Goal: Task Accomplishment & Management: Use online tool/utility

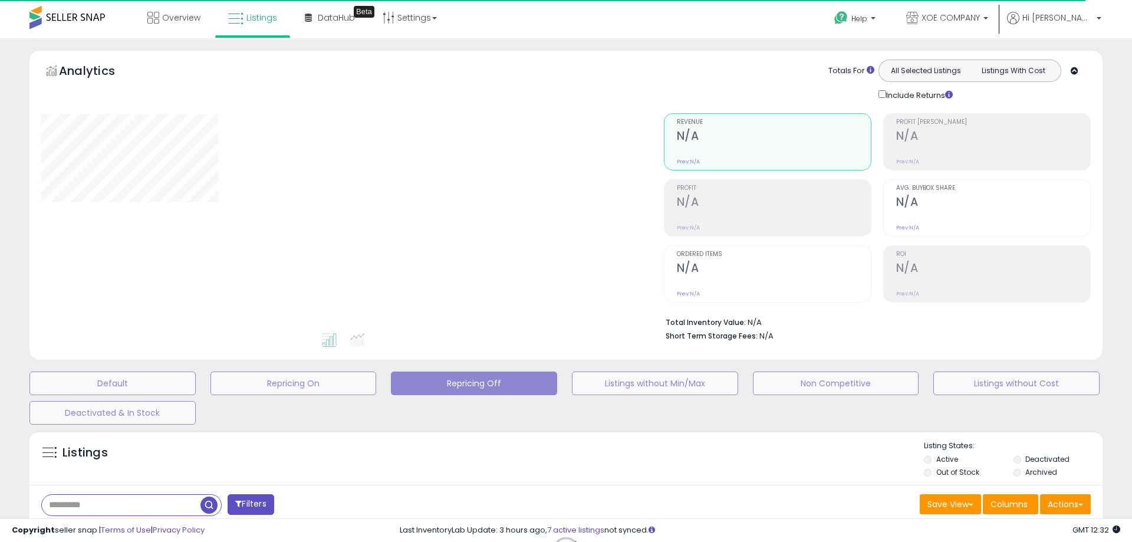
click at [0, 0] on div "Retrieving graph data.." at bounding box center [0, 0] width 0 height 0
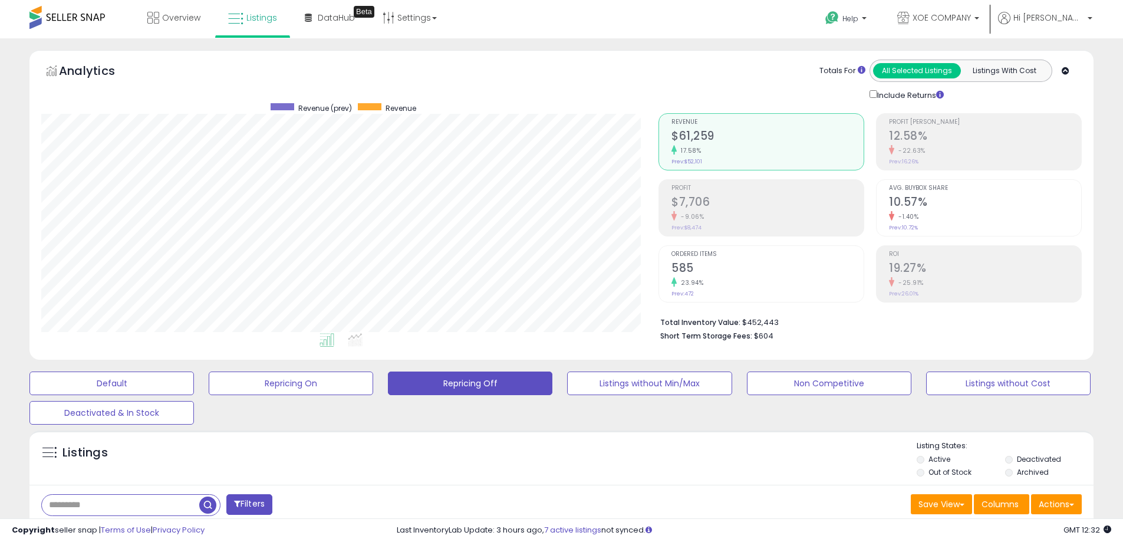
scroll to position [242, 617]
click at [744, 455] on div "Listings" at bounding box center [561, 461] width 1064 height 40
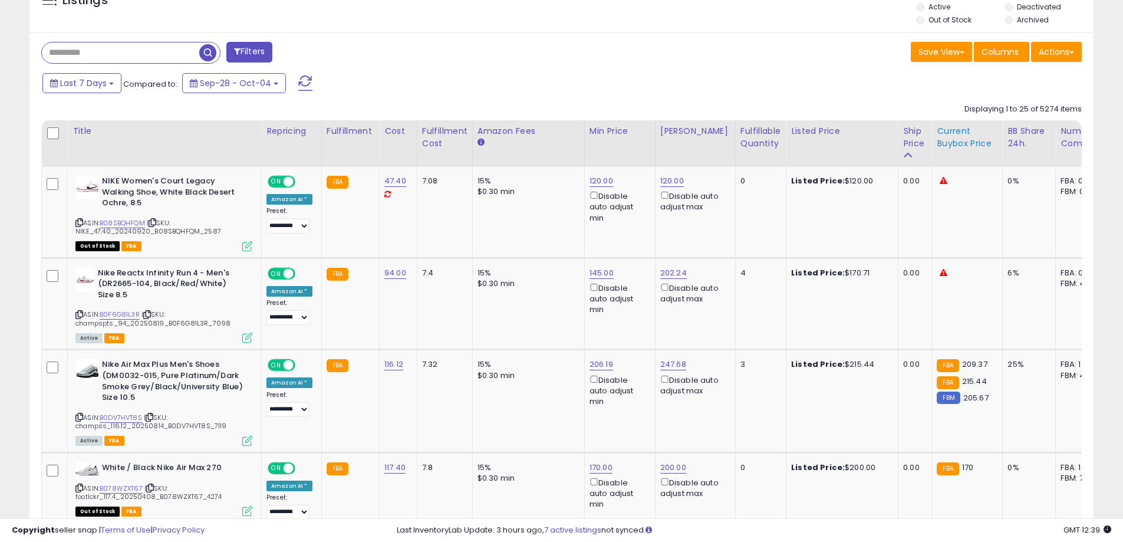
scroll to position [354, 0]
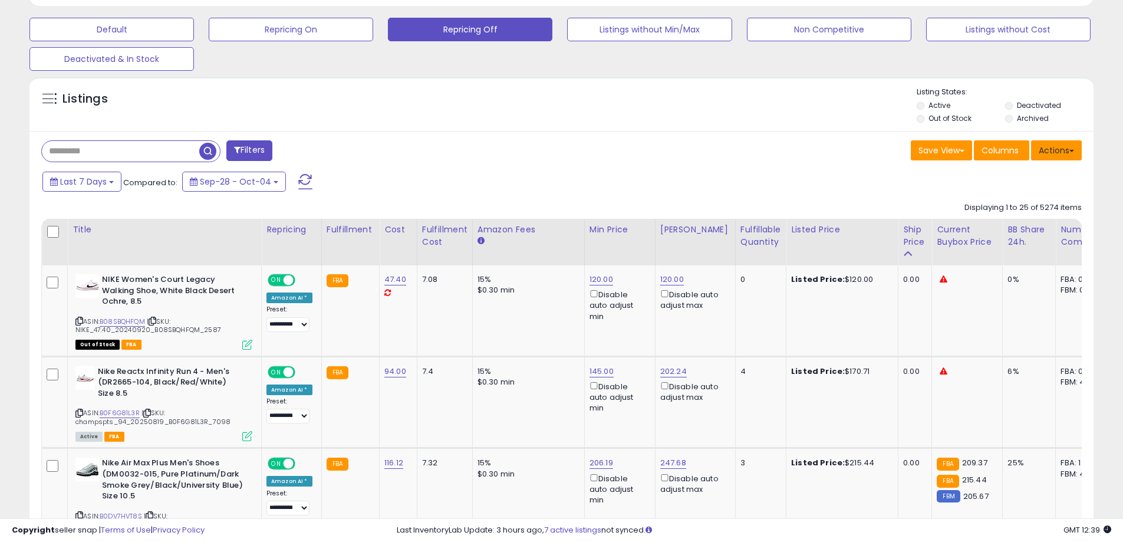
click at [1059, 152] on button "Actions" at bounding box center [1056, 150] width 51 height 20
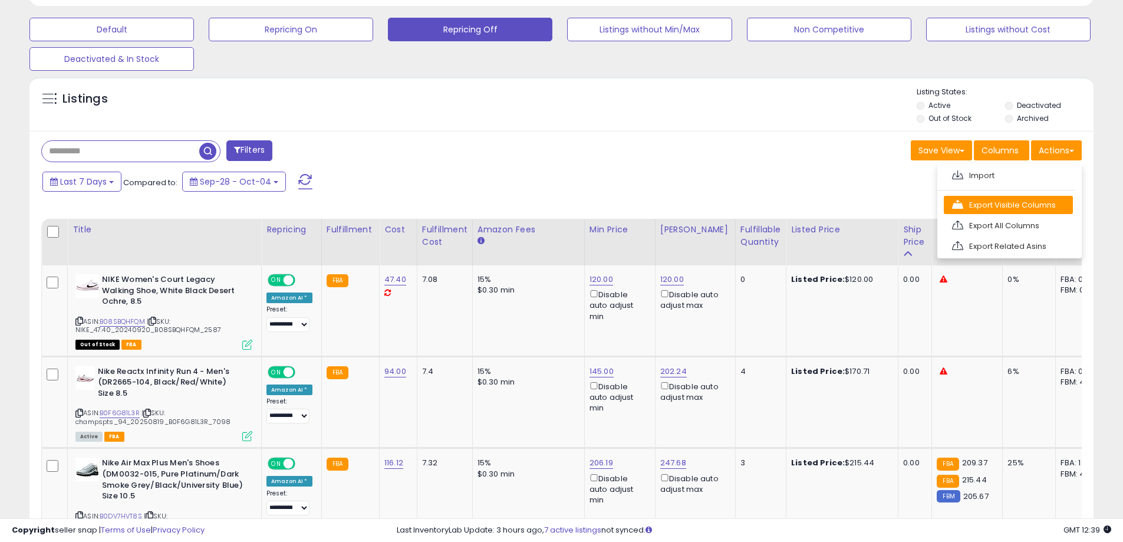
click at [1035, 203] on link "Export Visible Columns" at bounding box center [1008, 205] width 129 height 18
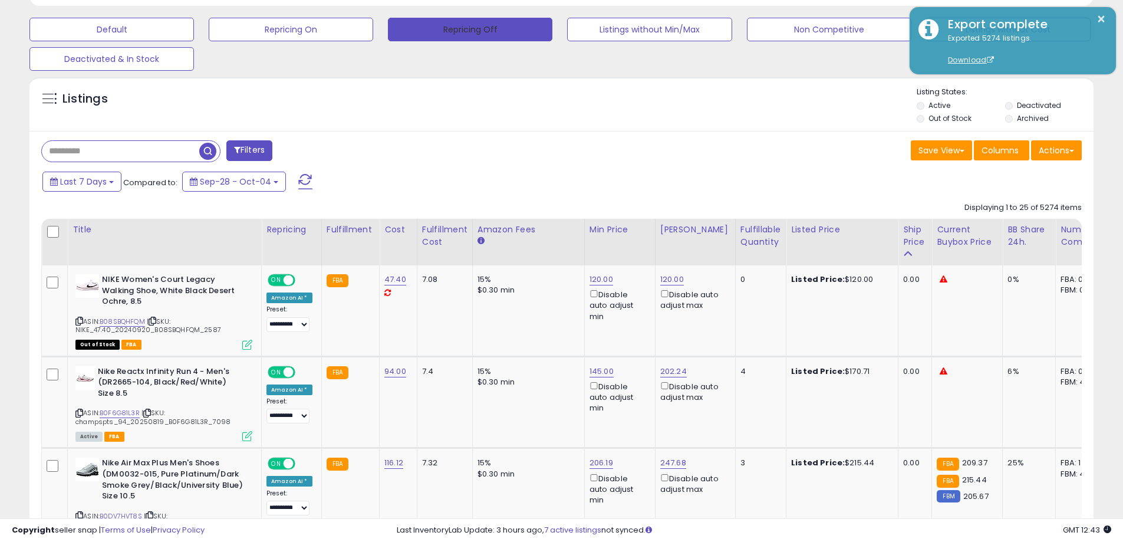
click at [484, 37] on button "Repricing Off" at bounding box center [470, 30] width 165 height 24
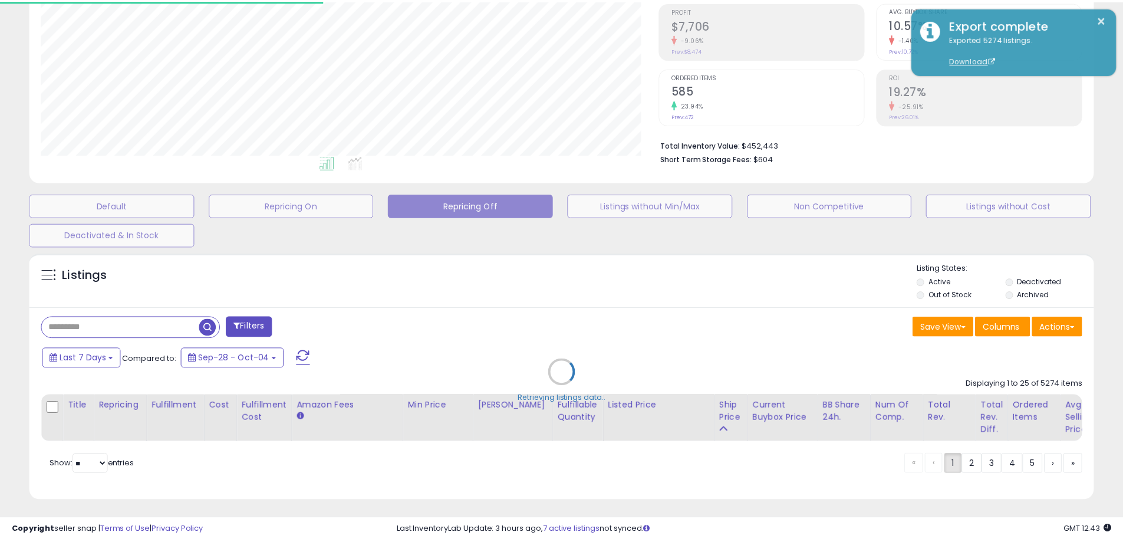
scroll to position [242, 617]
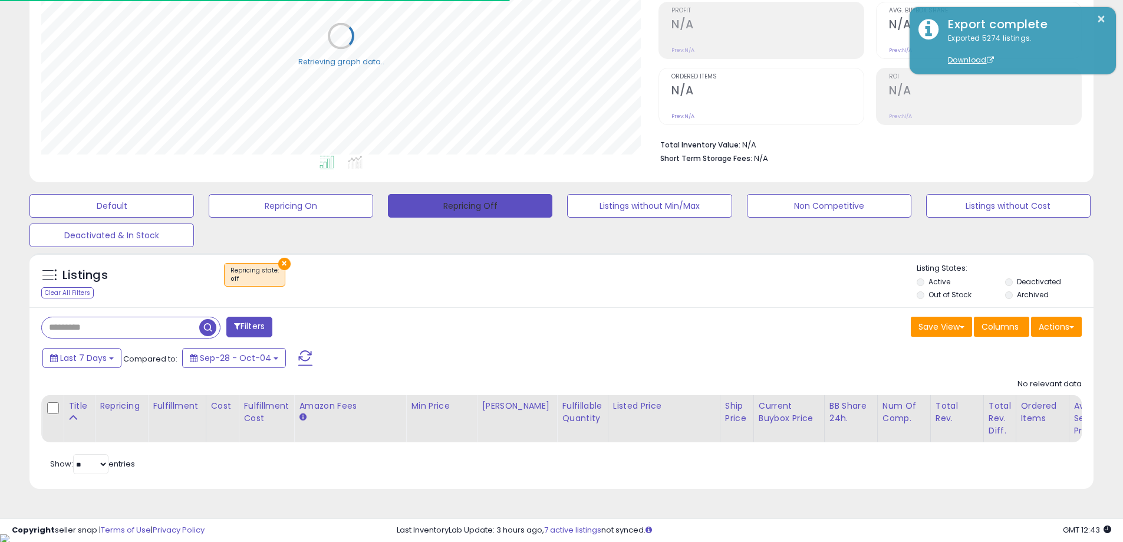
click at [495, 212] on button "Repricing Off" at bounding box center [470, 206] width 165 height 24
click at [564, 292] on div "× Repricing state : off" at bounding box center [563, 279] width 708 height 33
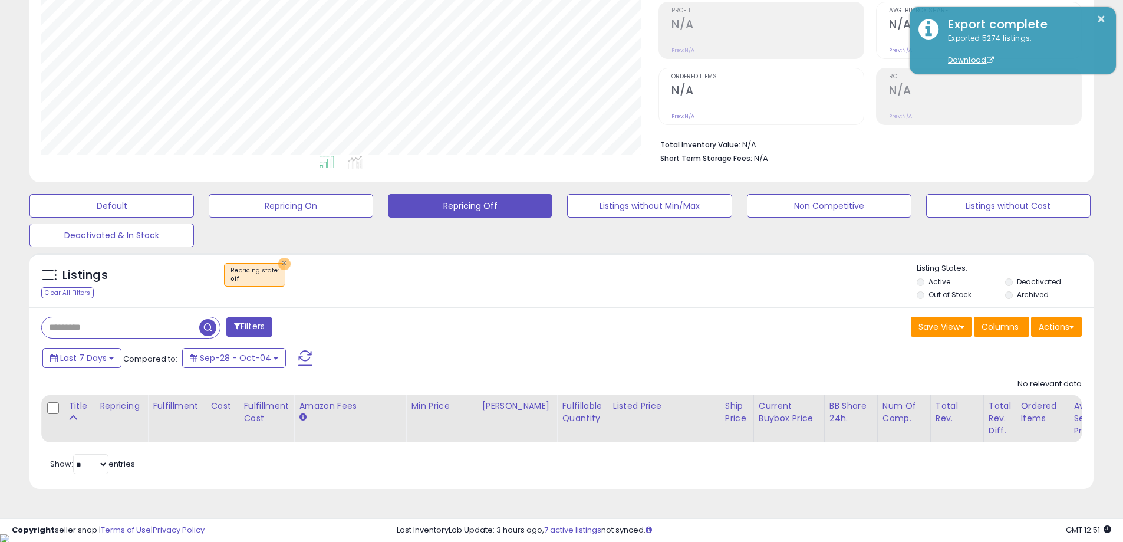
drag, startPoint x: 279, startPoint y: 262, endPoint x: 385, endPoint y: 179, distance: 134.8
click at [369, 277] on div "× Repricing state : off" at bounding box center [563, 279] width 708 height 33
click at [544, 336] on div "Filters" at bounding box center [297, 329] width 530 height 24
click at [279, 265] on button "×" at bounding box center [284, 264] width 12 height 12
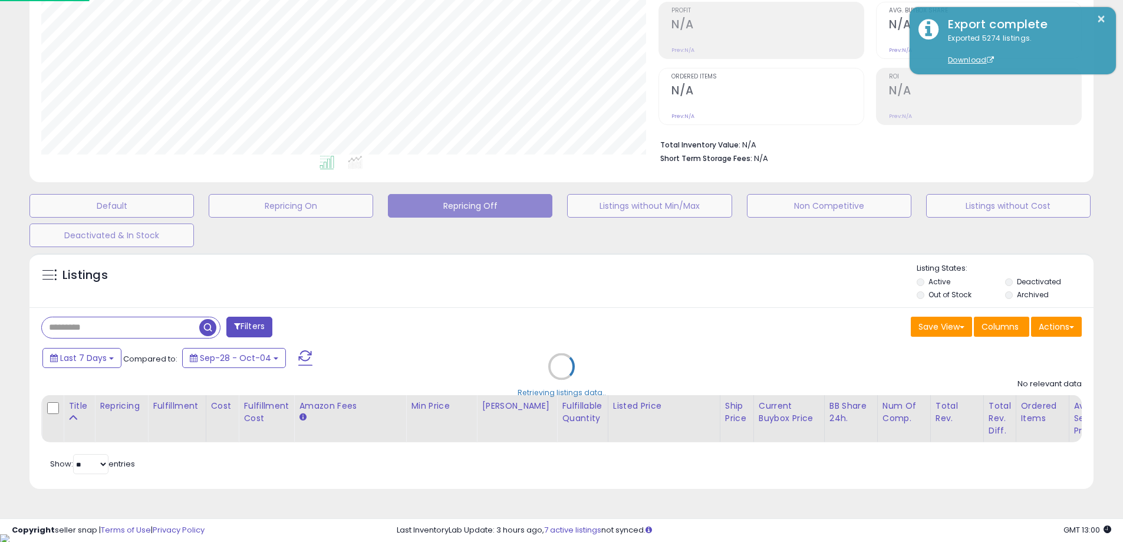
scroll to position [242, 623]
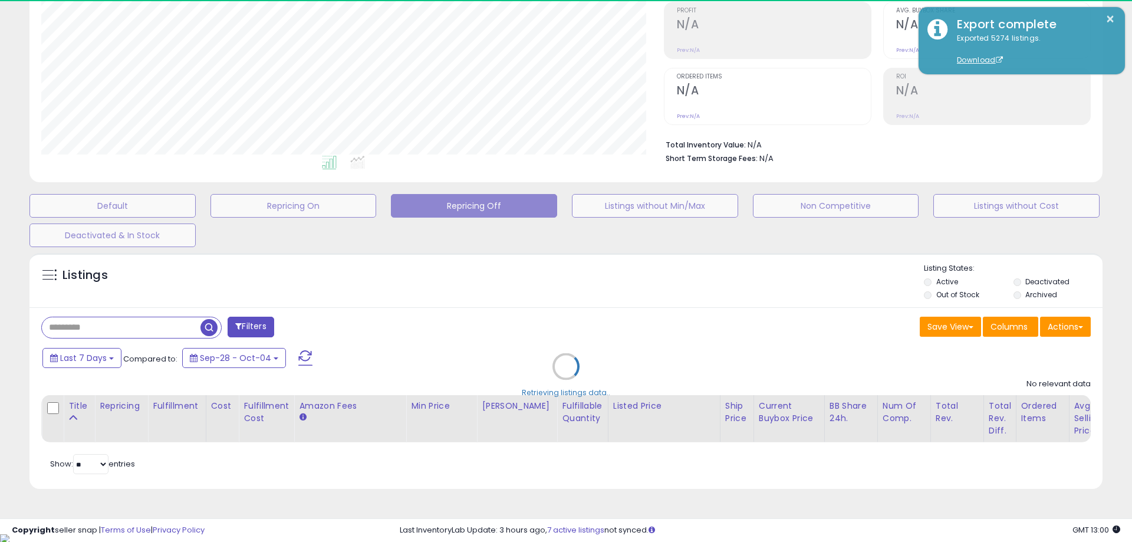
click at [1079, 326] on div "Retrieving listings data.." at bounding box center [566, 375] width 1091 height 257
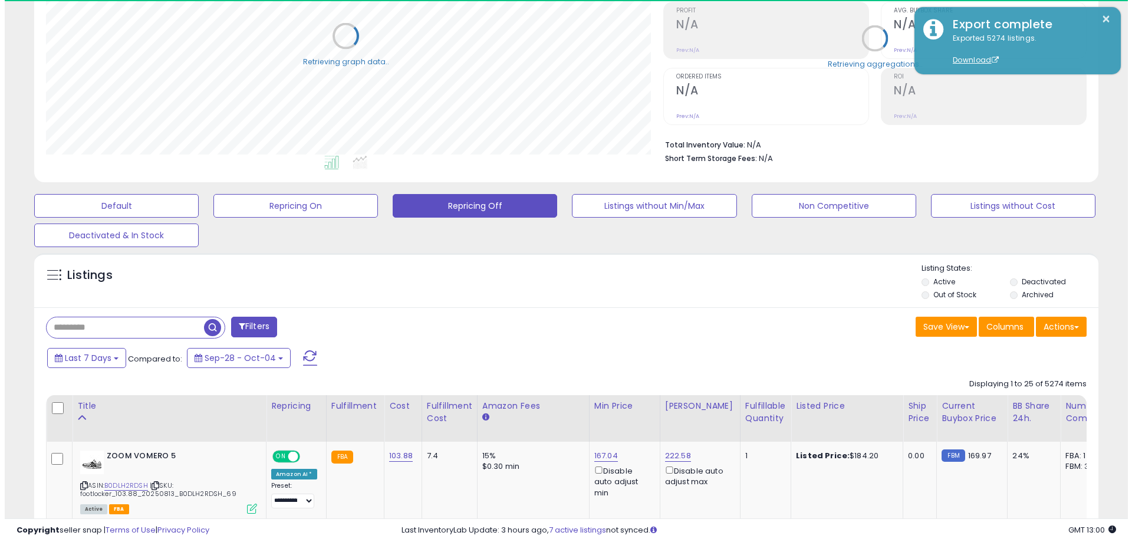
scroll to position [589479, 589103]
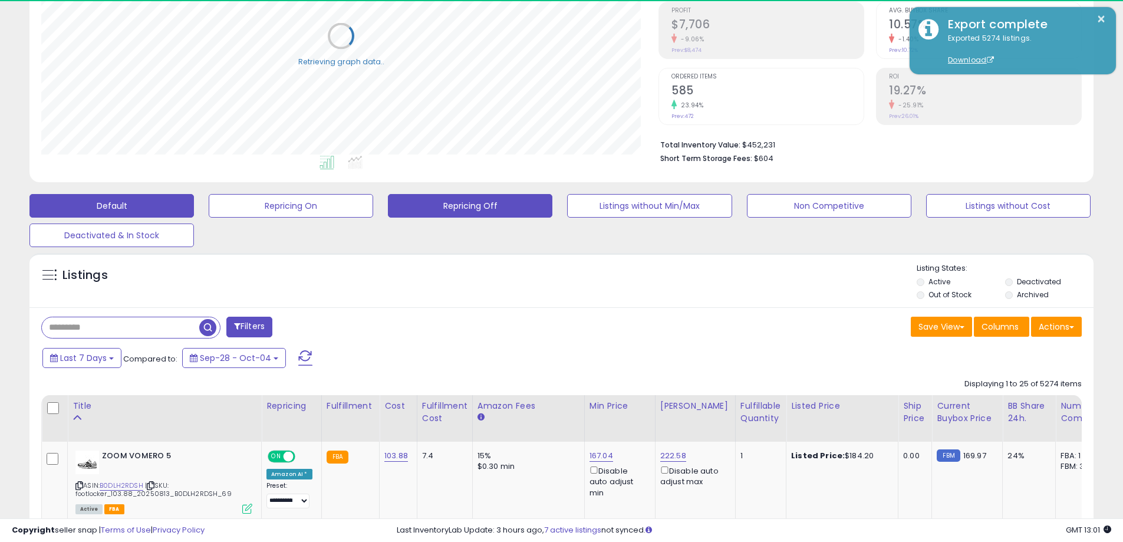
click at [122, 198] on button "Default" at bounding box center [111, 206] width 165 height 24
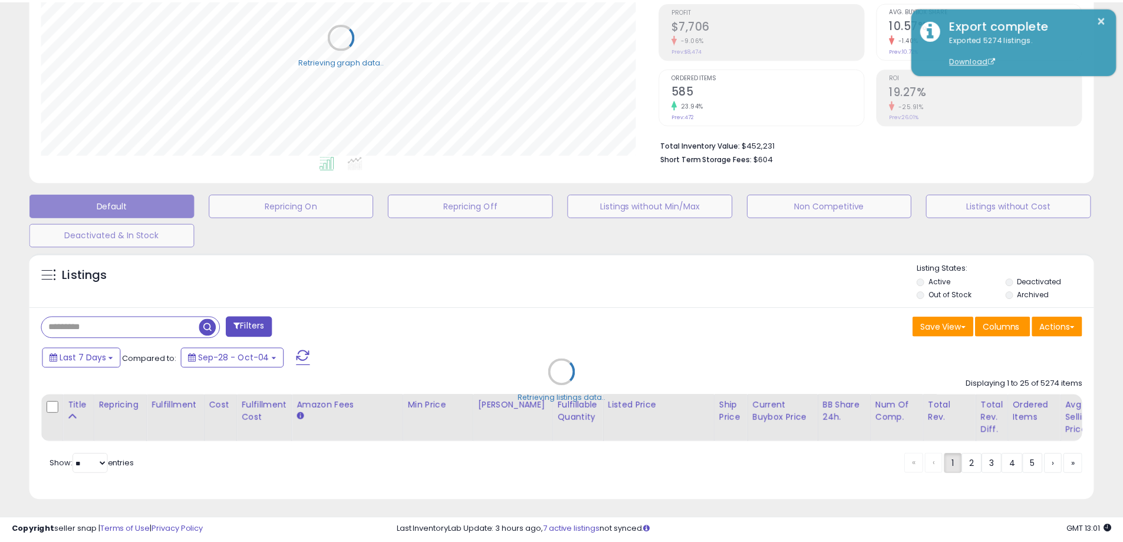
scroll to position [242, 623]
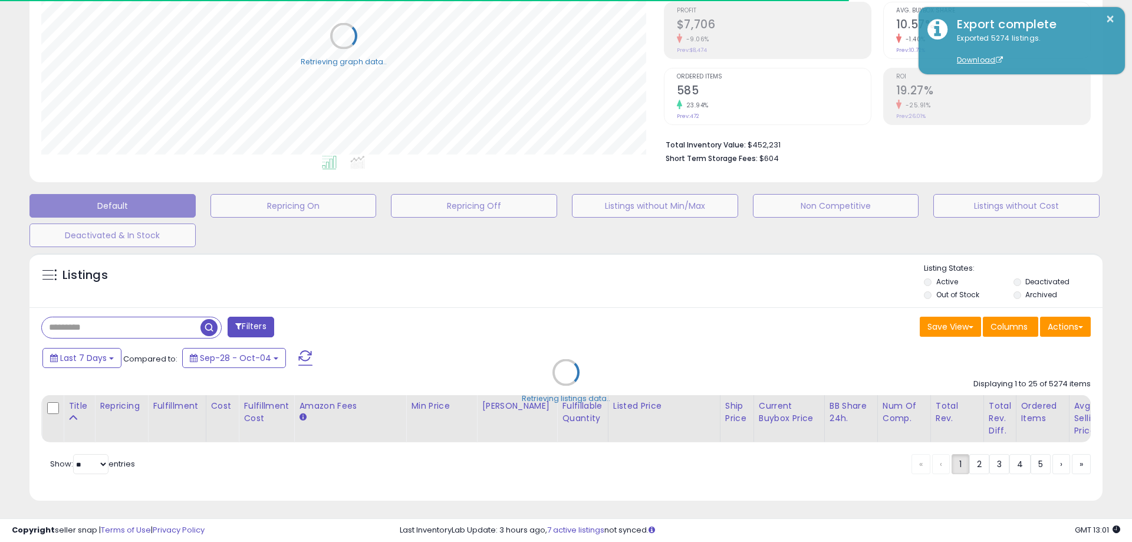
click at [1073, 333] on div "Retrieving listings data.." at bounding box center [566, 381] width 1091 height 268
click at [1073, 327] on div "Retrieving listings data.." at bounding box center [566, 381] width 1091 height 268
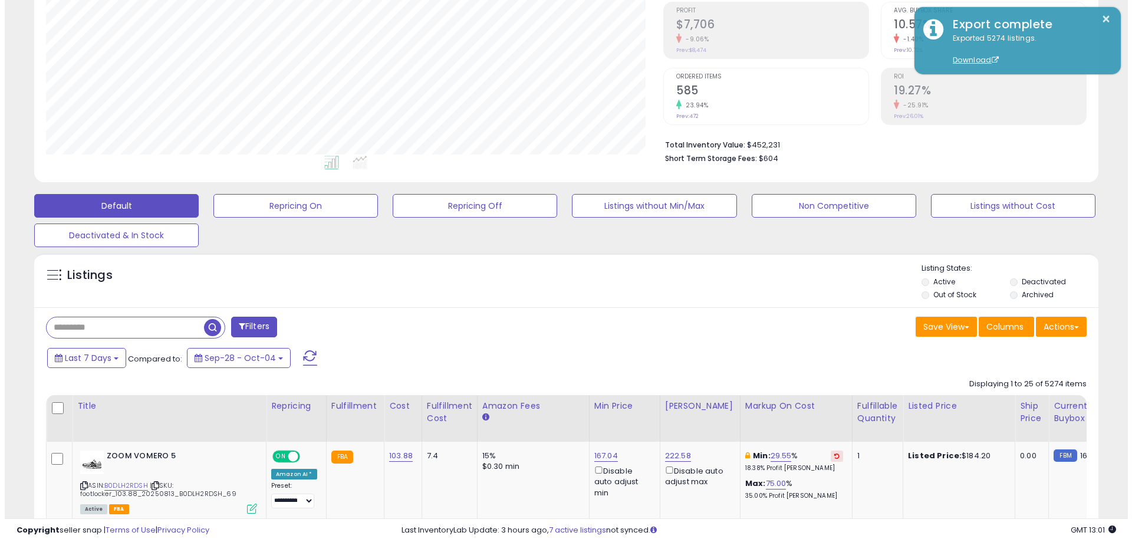
scroll to position [242, 617]
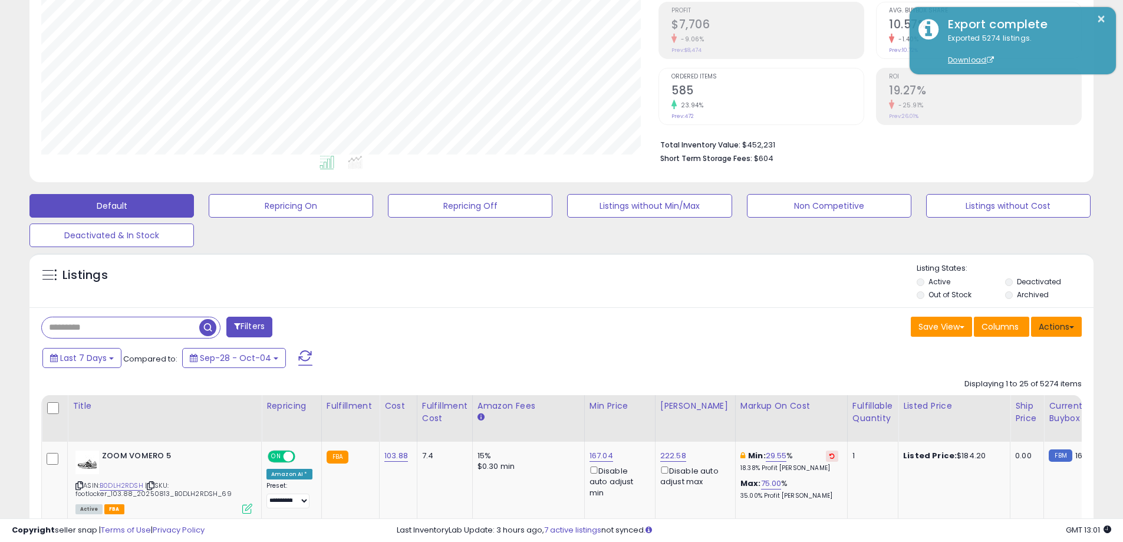
click at [1060, 320] on button "Actions" at bounding box center [1056, 327] width 51 height 20
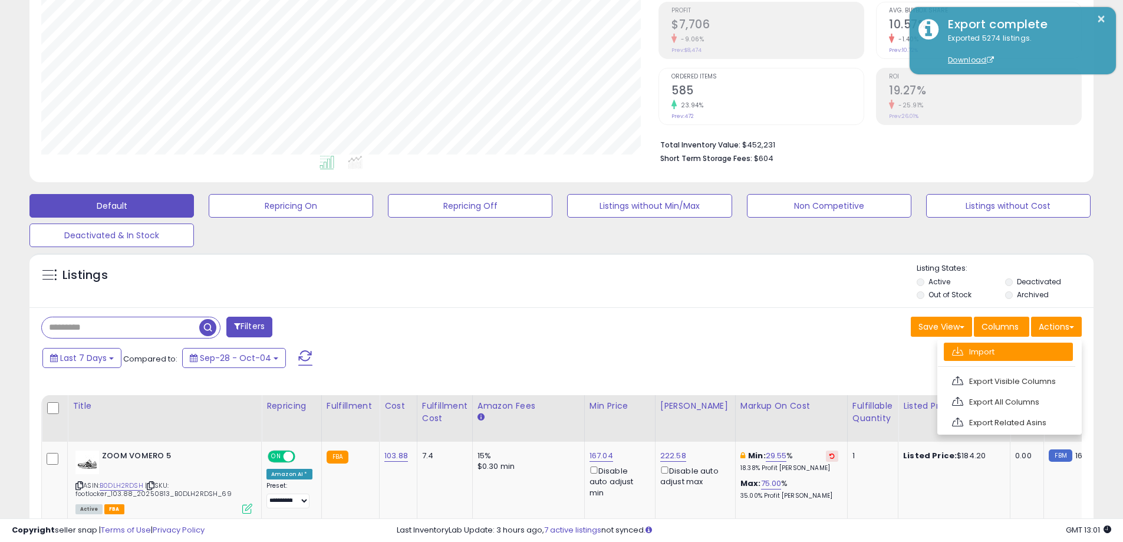
click at [1021, 354] on link "Import" at bounding box center [1008, 352] width 129 height 18
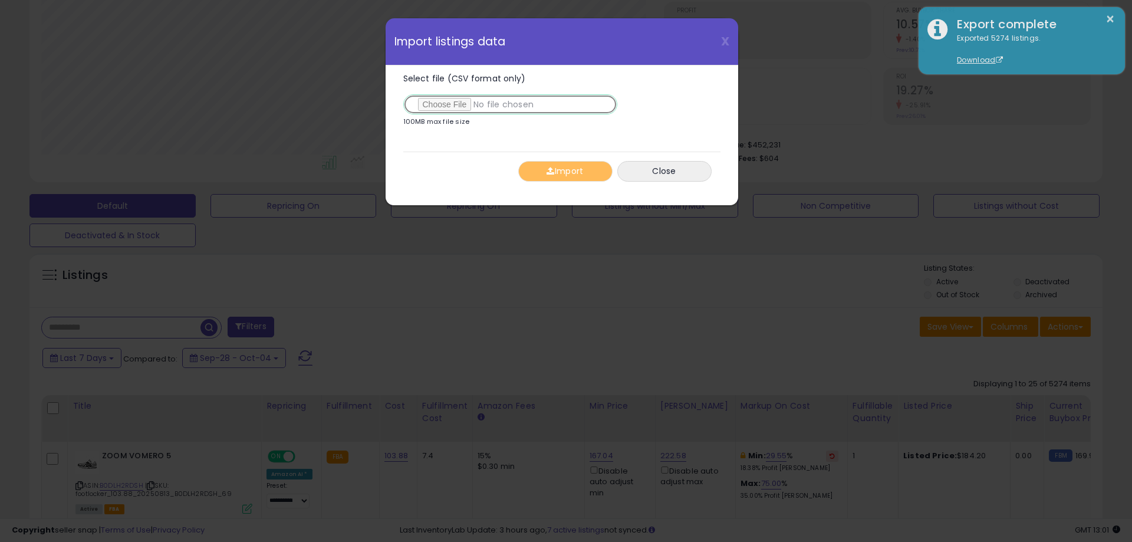
click at [535, 98] on input "Select file (CSV format only)" at bounding box center [510, 104] width 214 height 20
type input "**********"
click at [563, 169] on button "Import" at bounding box center [565, 171] width 94 height 21
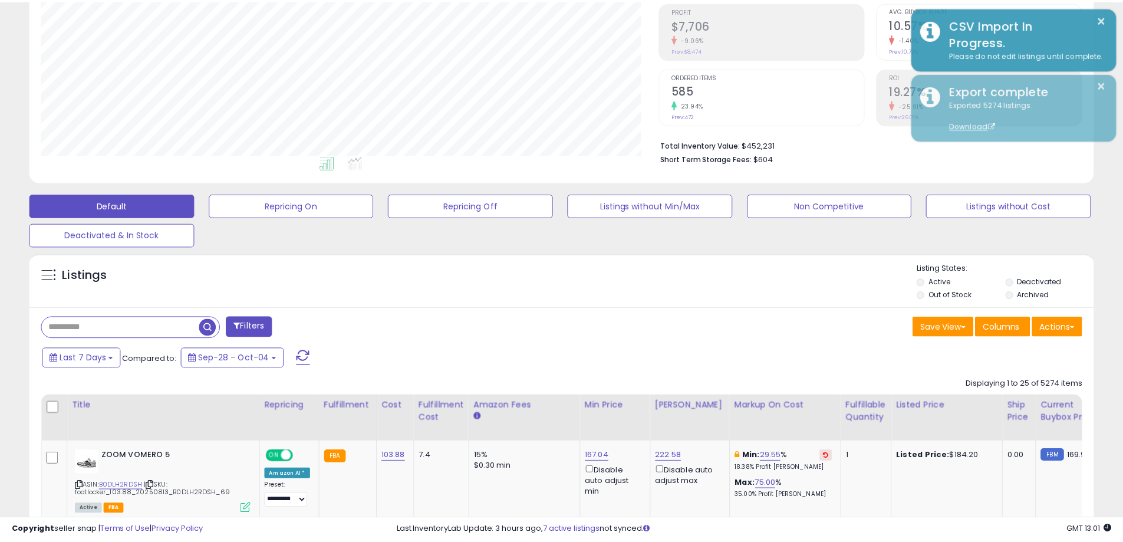
scroll to position [589479, 589103]
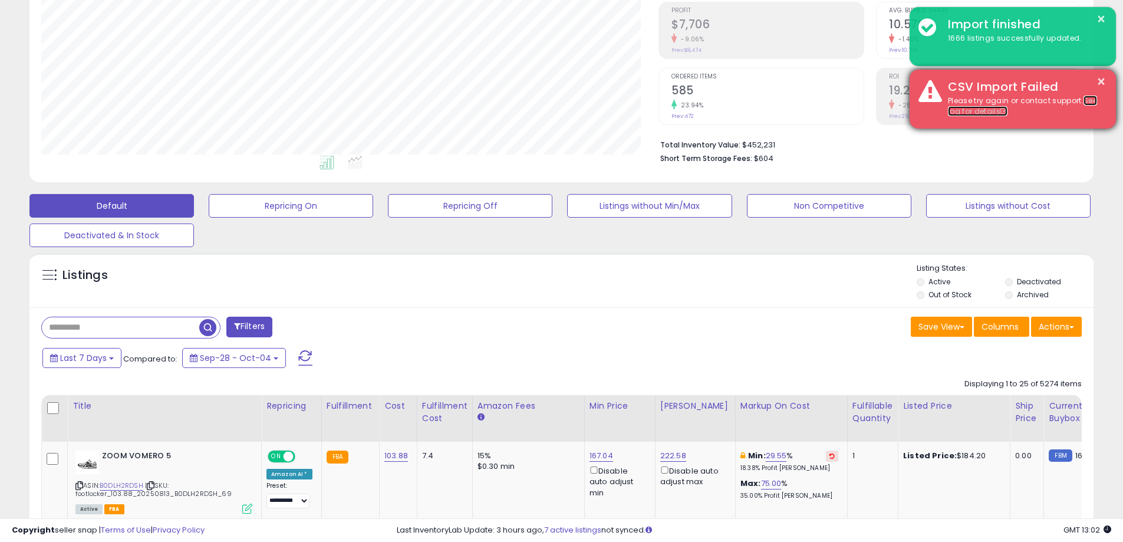
click at [1091, 101] on link "See log for details" at bounding box center [1022, 106] width 149 height 21
click at [1097, 79] on button "×" at bounding box center [1101, 81] width 9 height 15
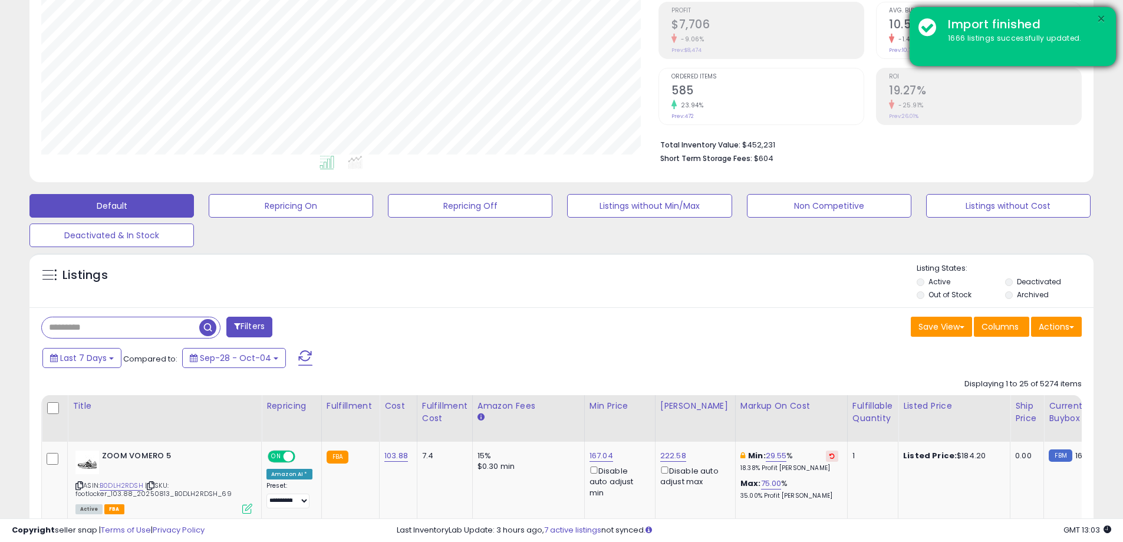
click at [1099, 18] on button "×" at bounding box center [1101, 19] width 9 height 15
